Goal: Transaction & Acquisition: Purchase product/service

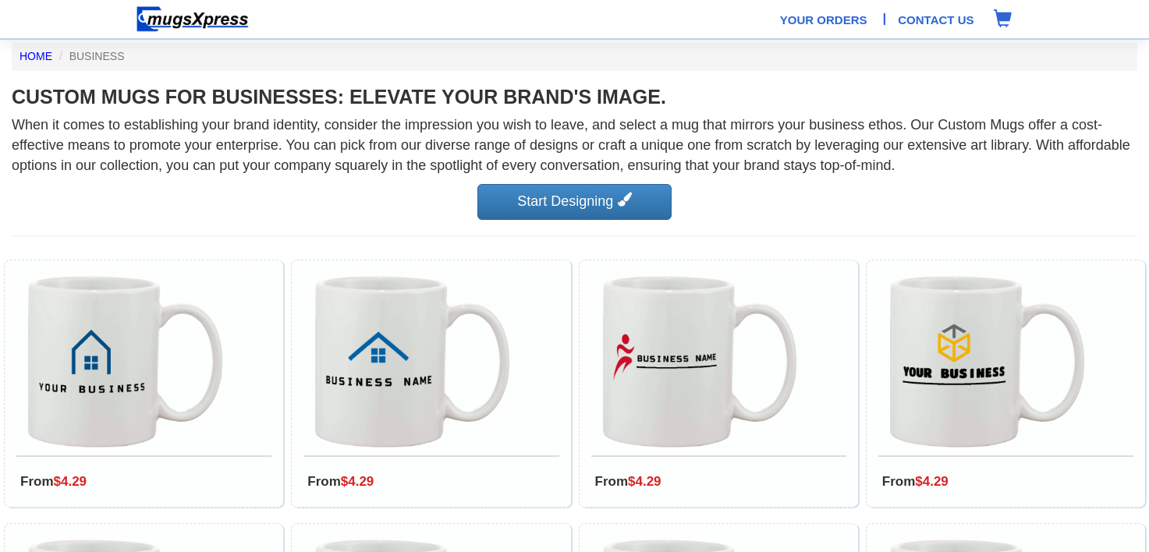
scroll to position [39, 0]
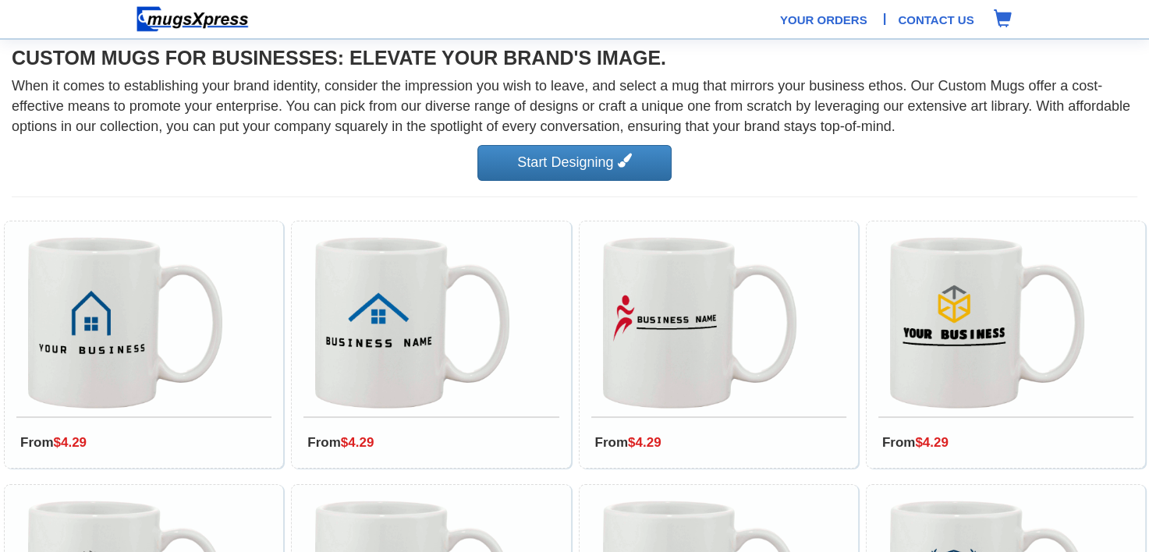
click at [5, 465] on div "From $4.29" at bounding box center [143, 345] width 279 height 248
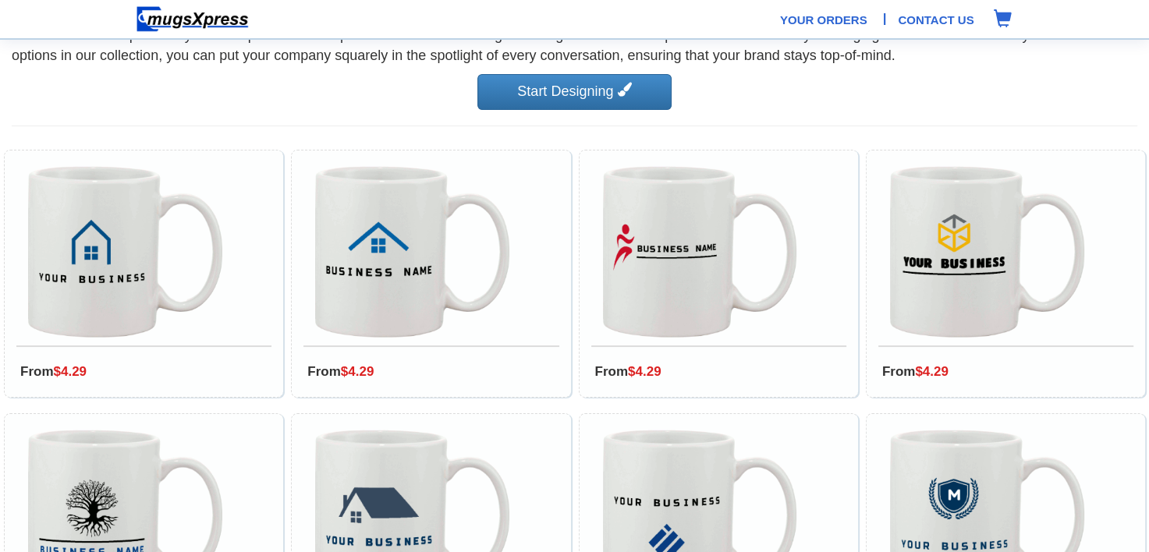
scroll to position [116, 0]
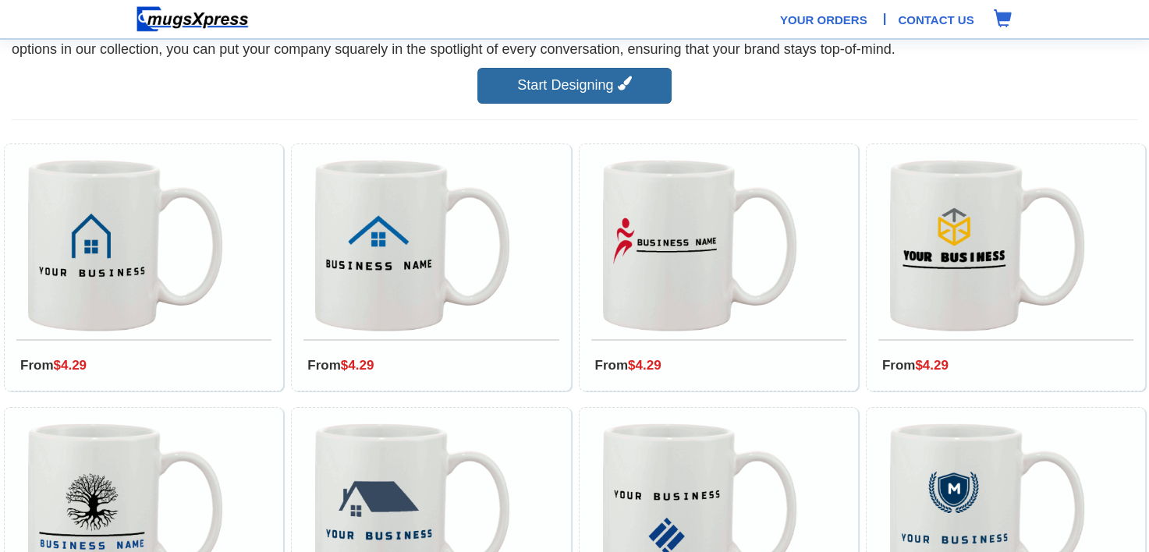
click at [618, 80] on icon at bounding box center [625, 83] width 14 height 14
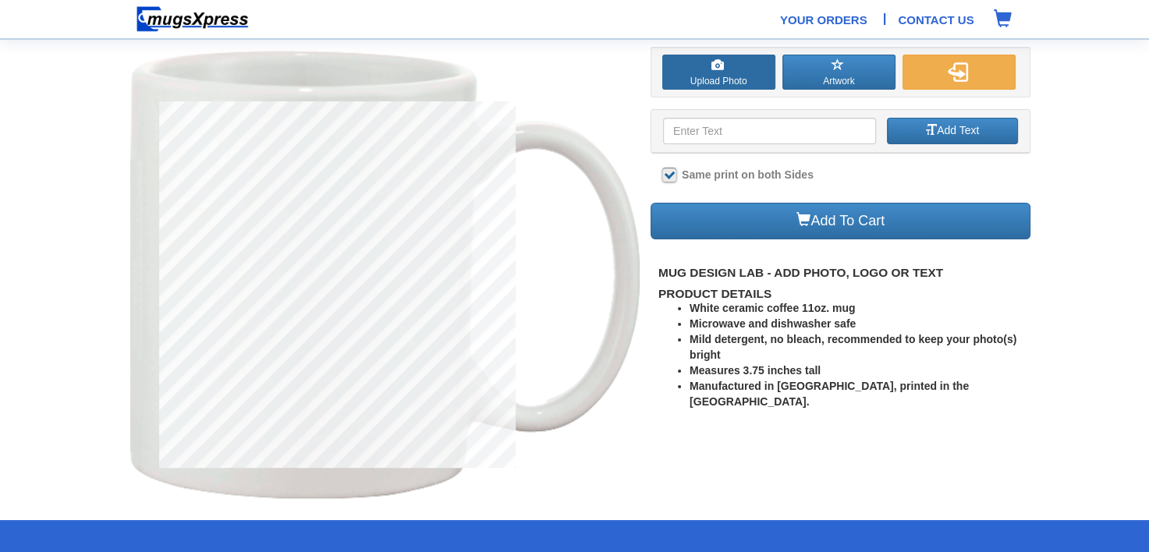
click at [711, 75] on label "Upload Photo" at bounding box center [718, 72] width 113 height 35
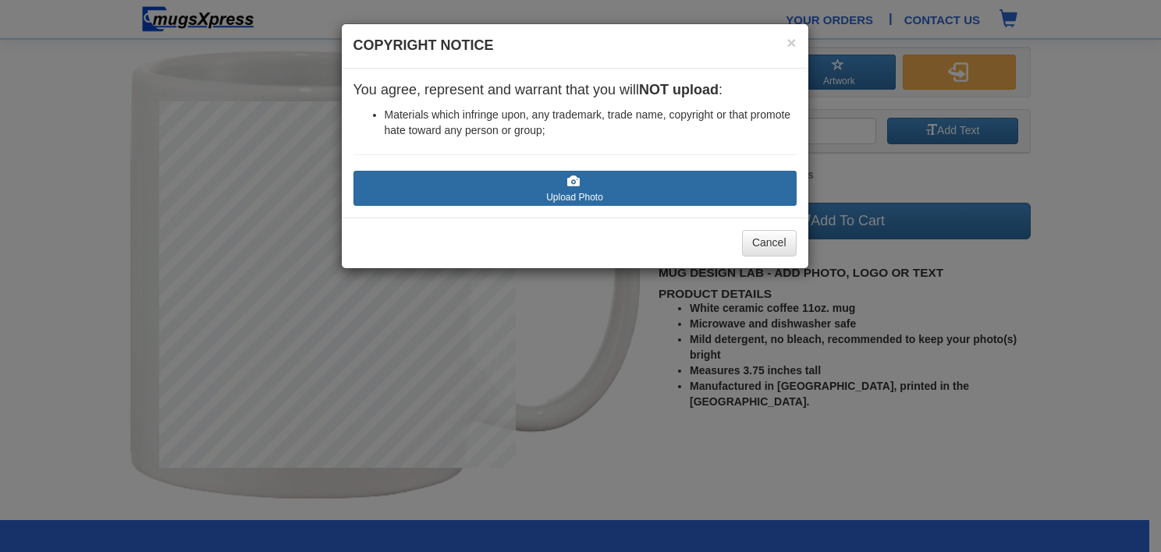
click at [592, 179] on label "Upload Photo" at bounding box center [574, 188] width 443 height 35
click at [535, 204] on input "Upload Photo" at bounding box center [446, 212] width 177 height 16
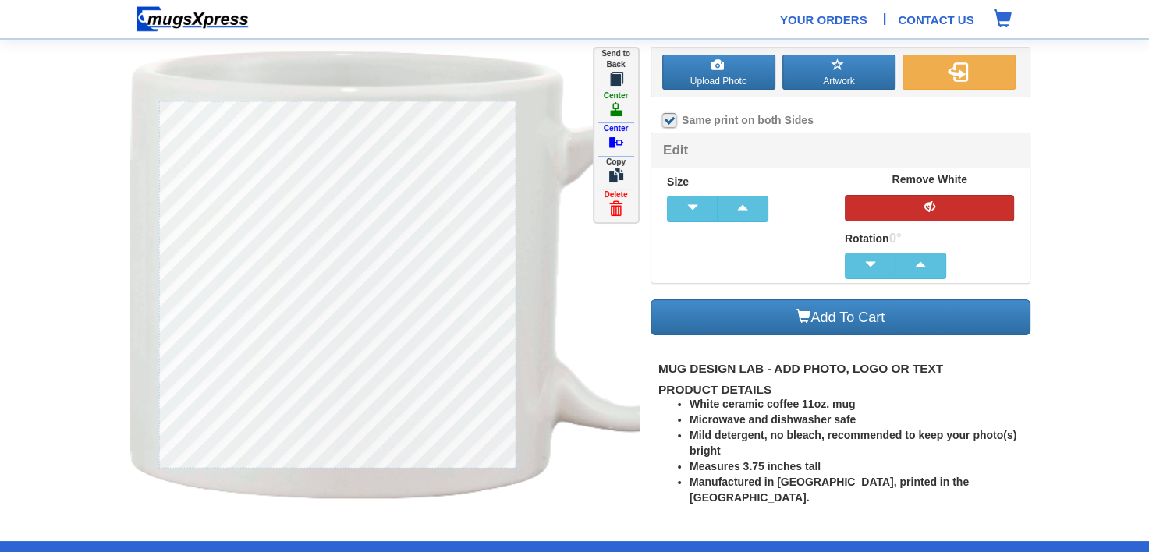
click at [924, 204] on span "button" at bounding box center [929, 206] width 31 height 11
click at [611, 66] on label "Send to Back" at bounding box center [616, 68] width 44 height 40
click at [69, 200] on section "Upload Photo Artwork Front Back Click To Edit Click To Edit Color" at bounding box center [574, 263] width 1149 height 526
click at [80, 262] on section "Upload Photo Artwork Front Back Click To Edit Click To Edit Color" at bounding box center [574, 263] width 1149 height 526
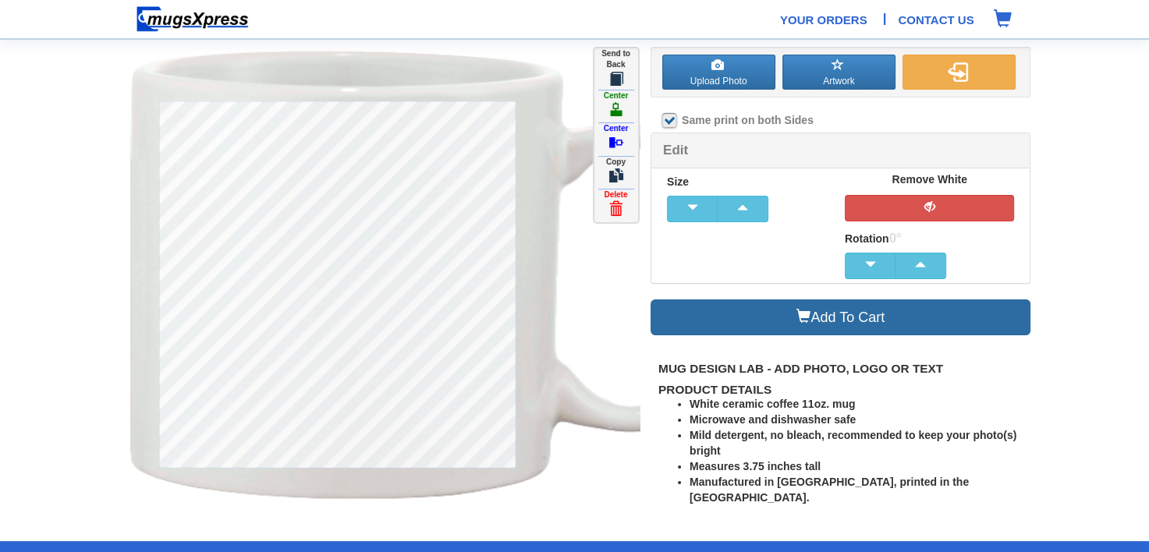
click at [832, 317] on link "Add To Cart" at bounding box center [841, 318] width 381 height 37
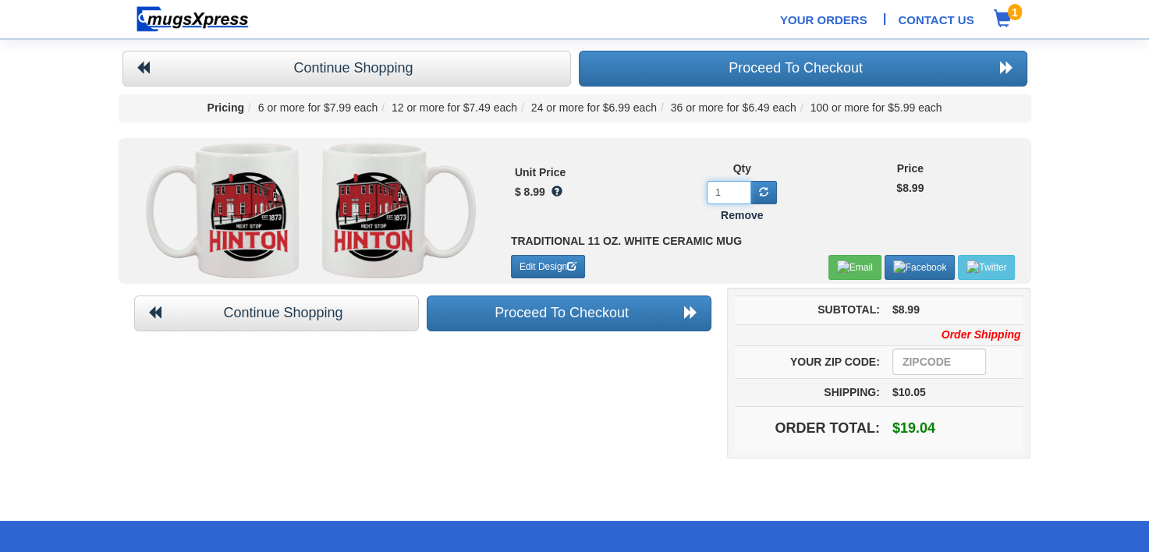
click at [731, 189] on input "1" at bounding box center [729, 192] width 44 height 23
type input "24"
